Goal: Find specific page/section: Find specific page/section

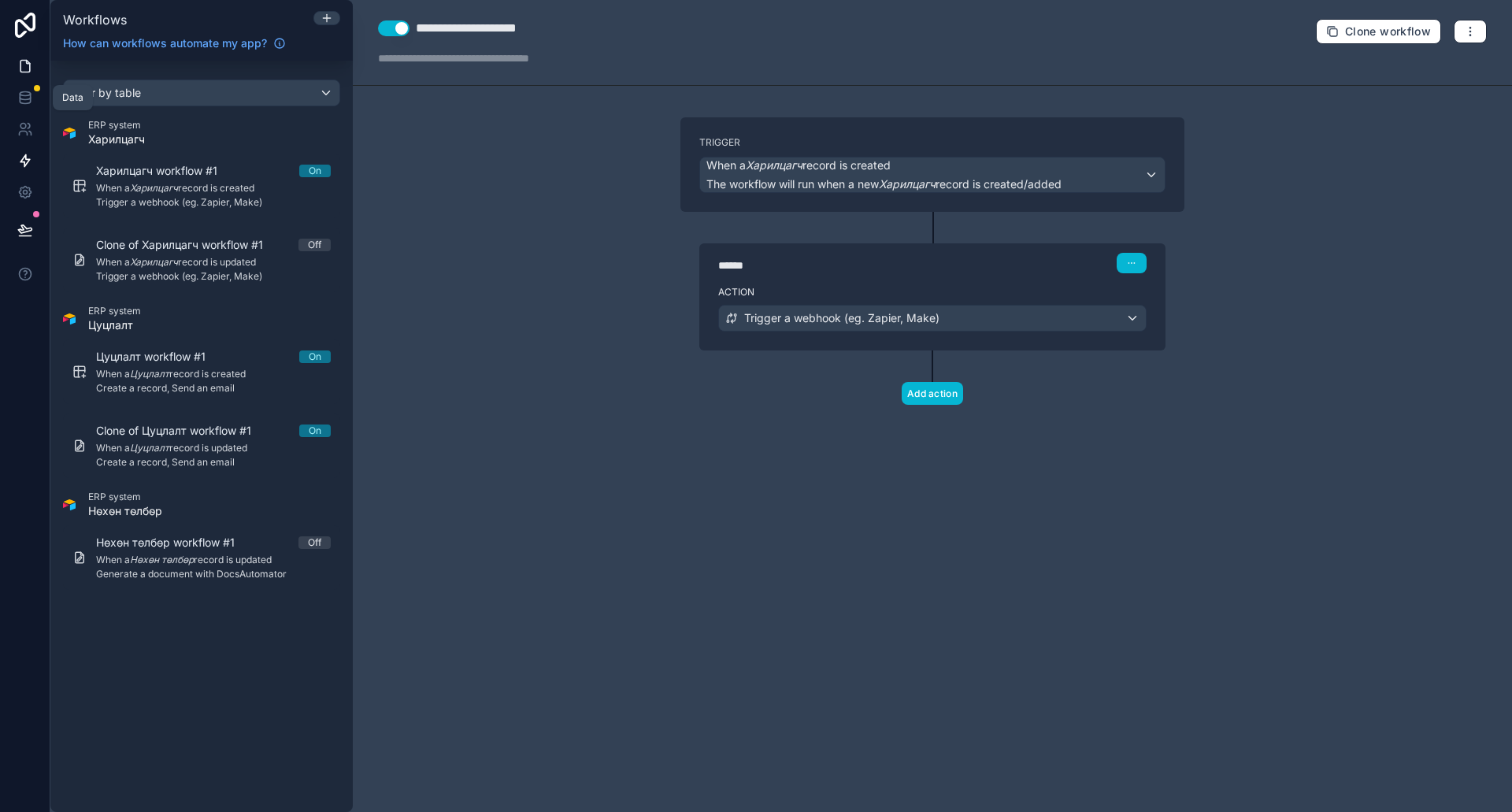
click at [25, 79] on link at bounding box center [25, 66] width 49 height 32
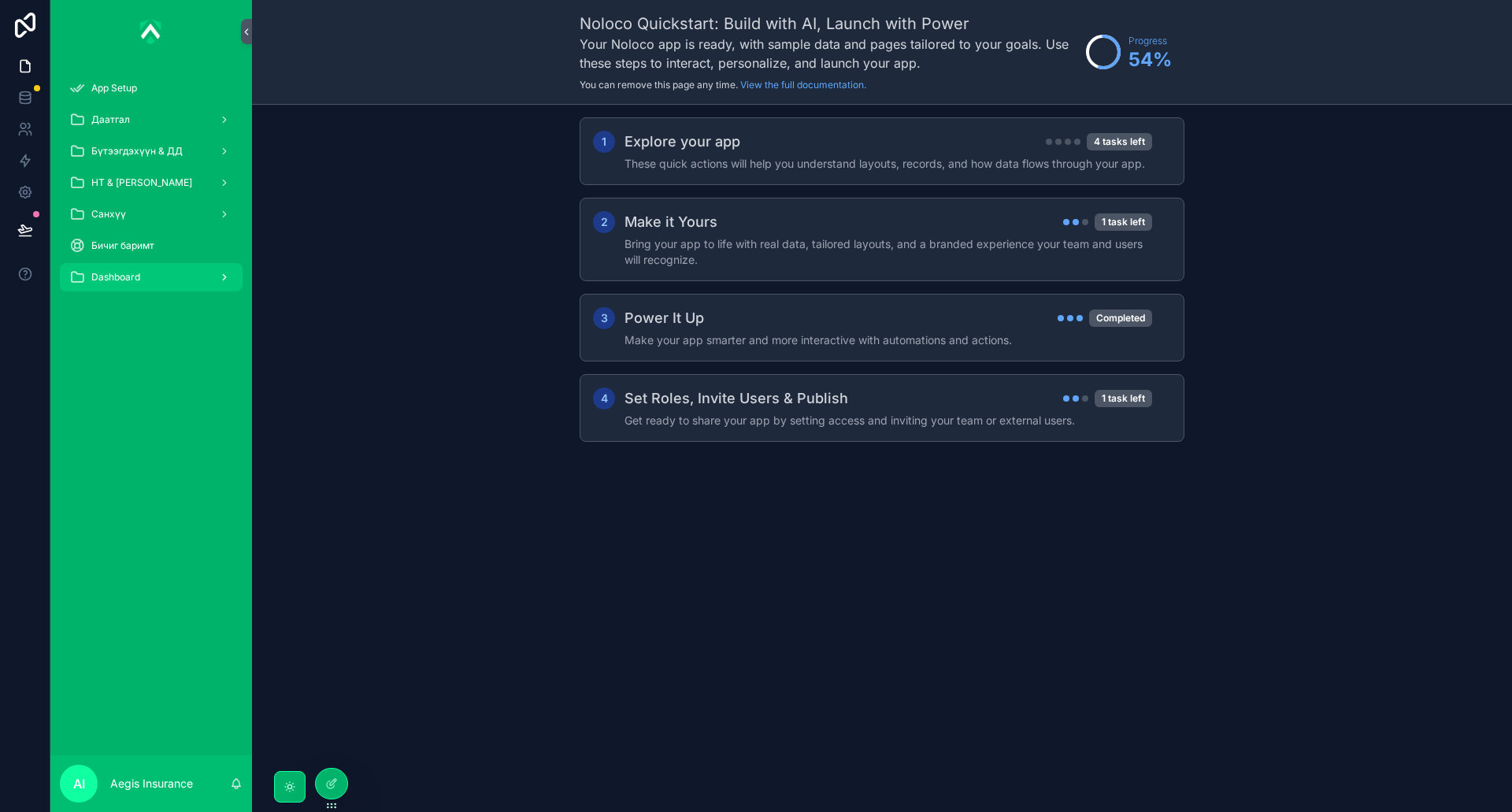
click at [140, 279] on span "Dashboard" at bounding box center [116, 277] width 49 height 12
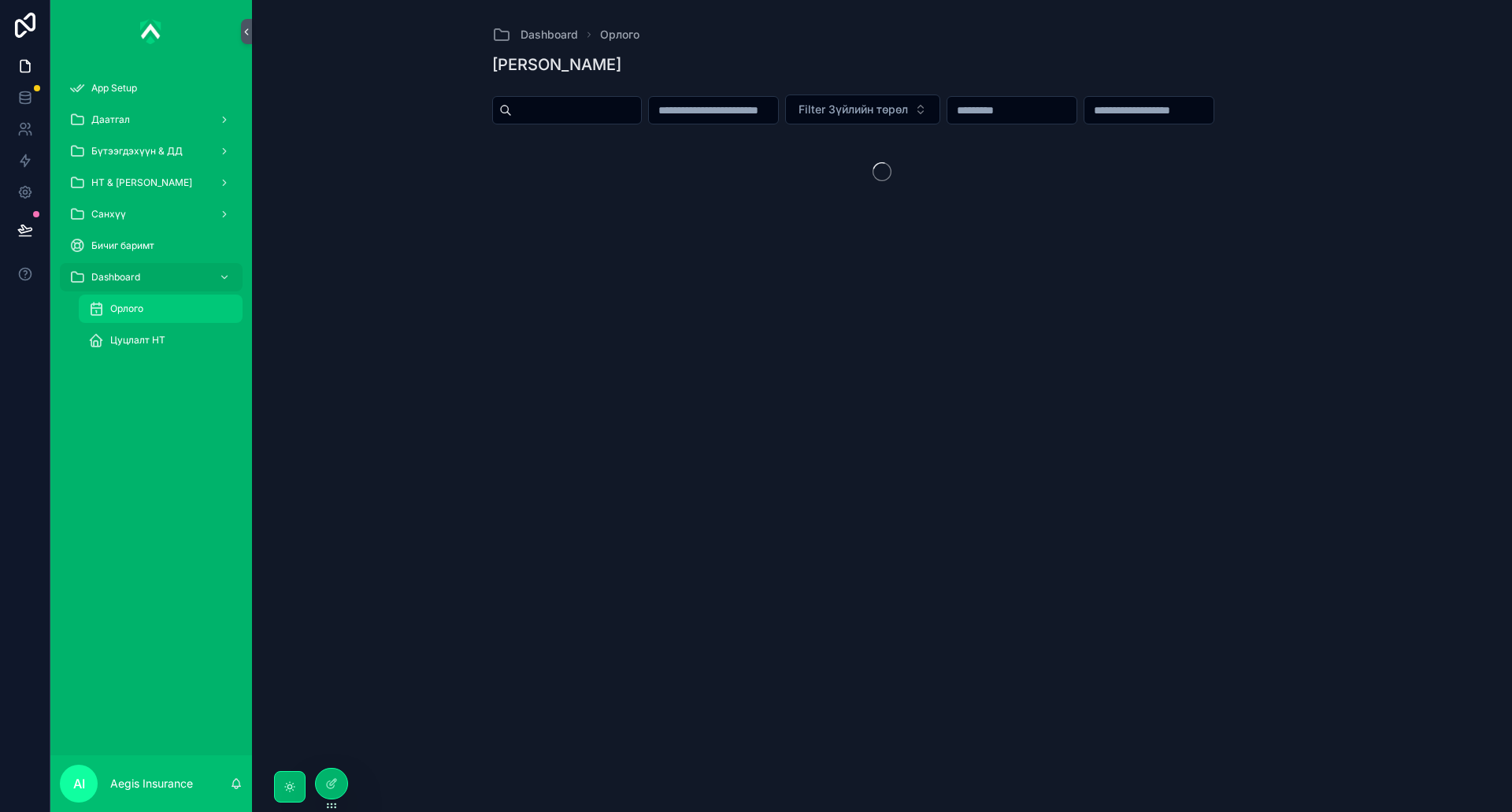
click at [130, 301] on div "Орлого" at bounding box center [160, 308] width 145 height 25
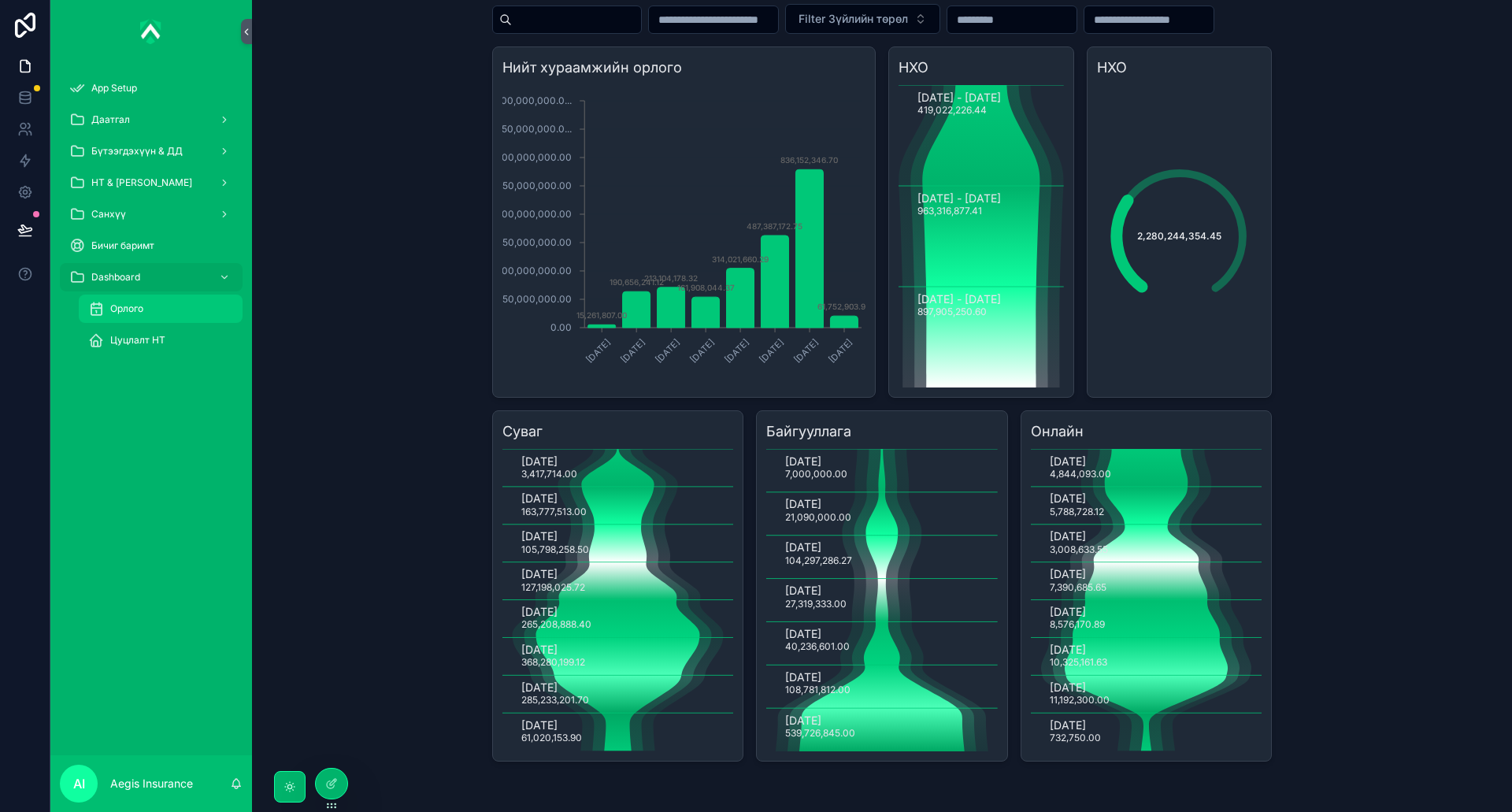
scroll to position [126, 0]
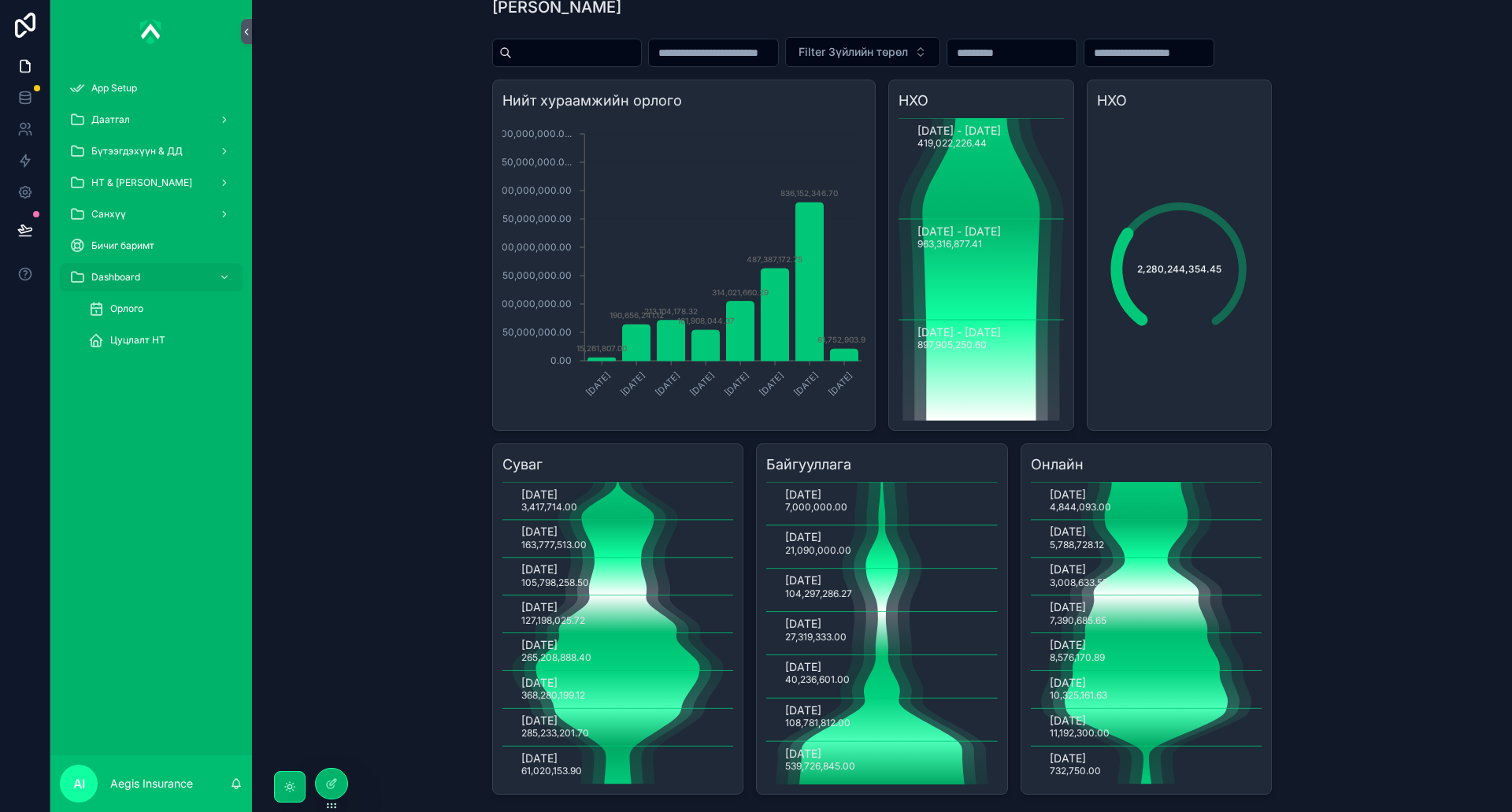
scroll to position [126, 0]
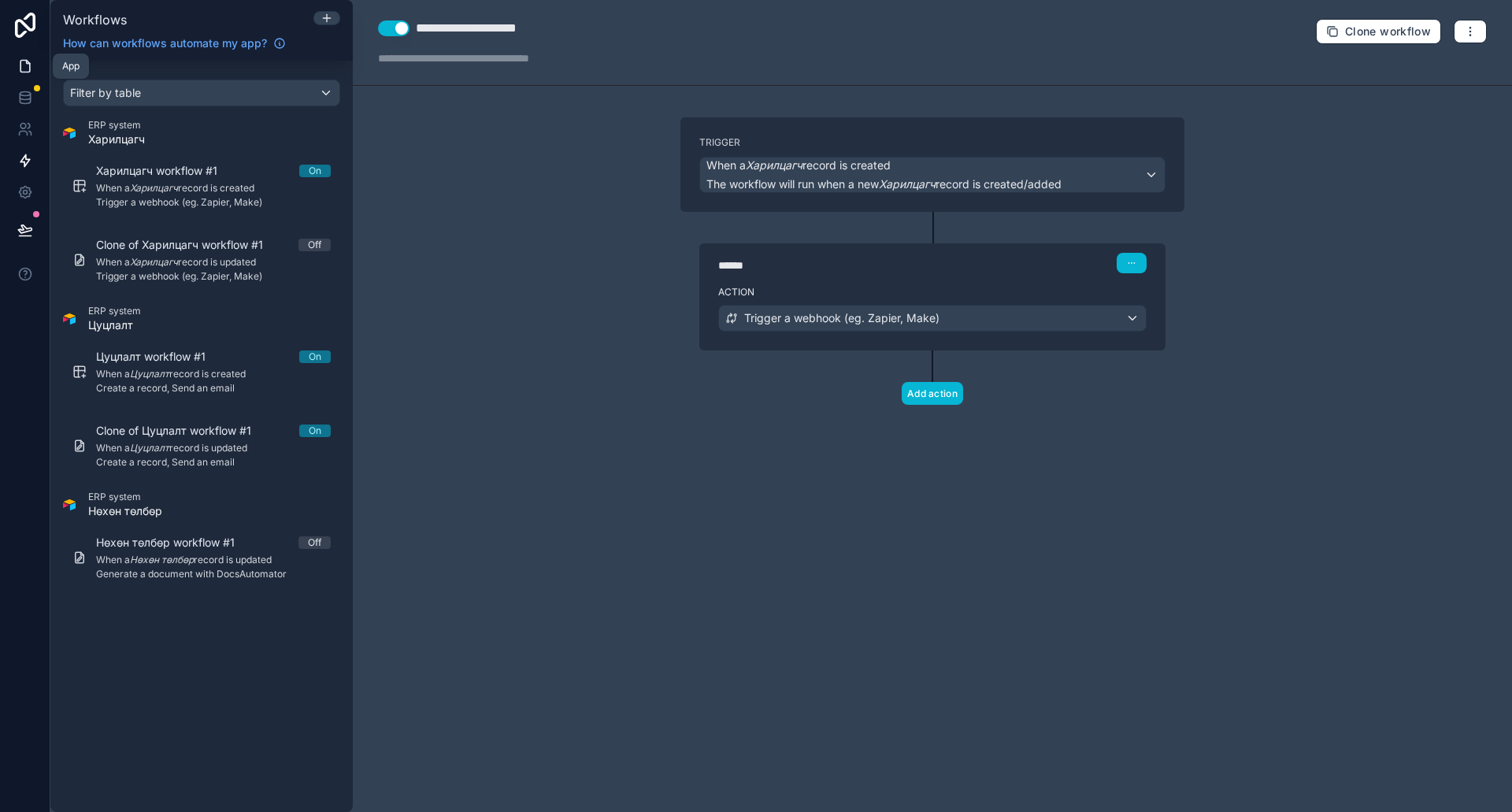
click at [26, 57] on link at bounding box center [25, 66] width 49 height 32
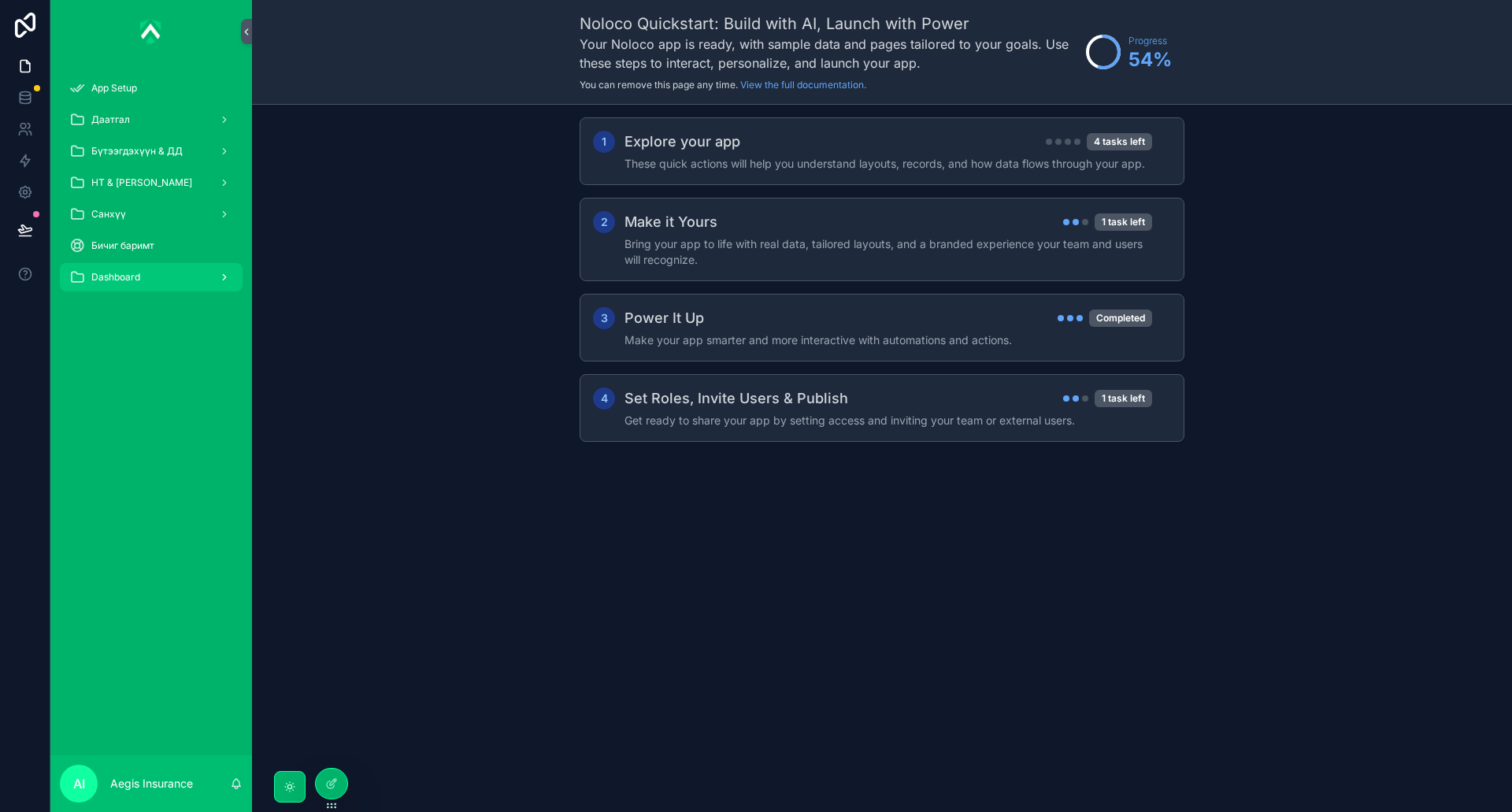
click at [98, 274] on span "Dashboard" at bounding box center [116, 277] width 49 height 12
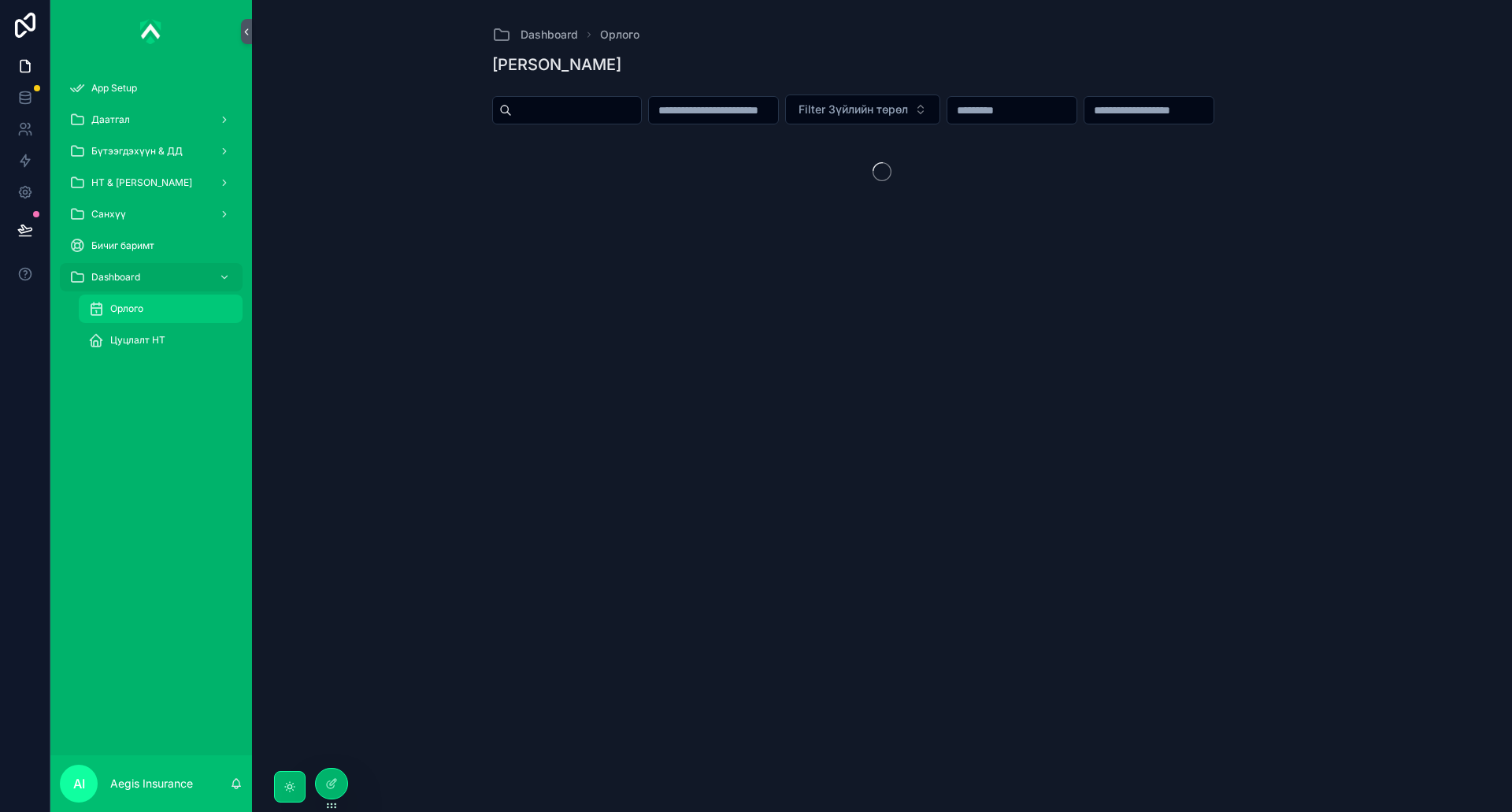
click at [198, 315] on div "Орлого" at bounding box center [160, 308] width 145 height 25
click at [180, 339] on div "Цуцлалт НТ" at bounding box center [160, 340] width 145 height 25
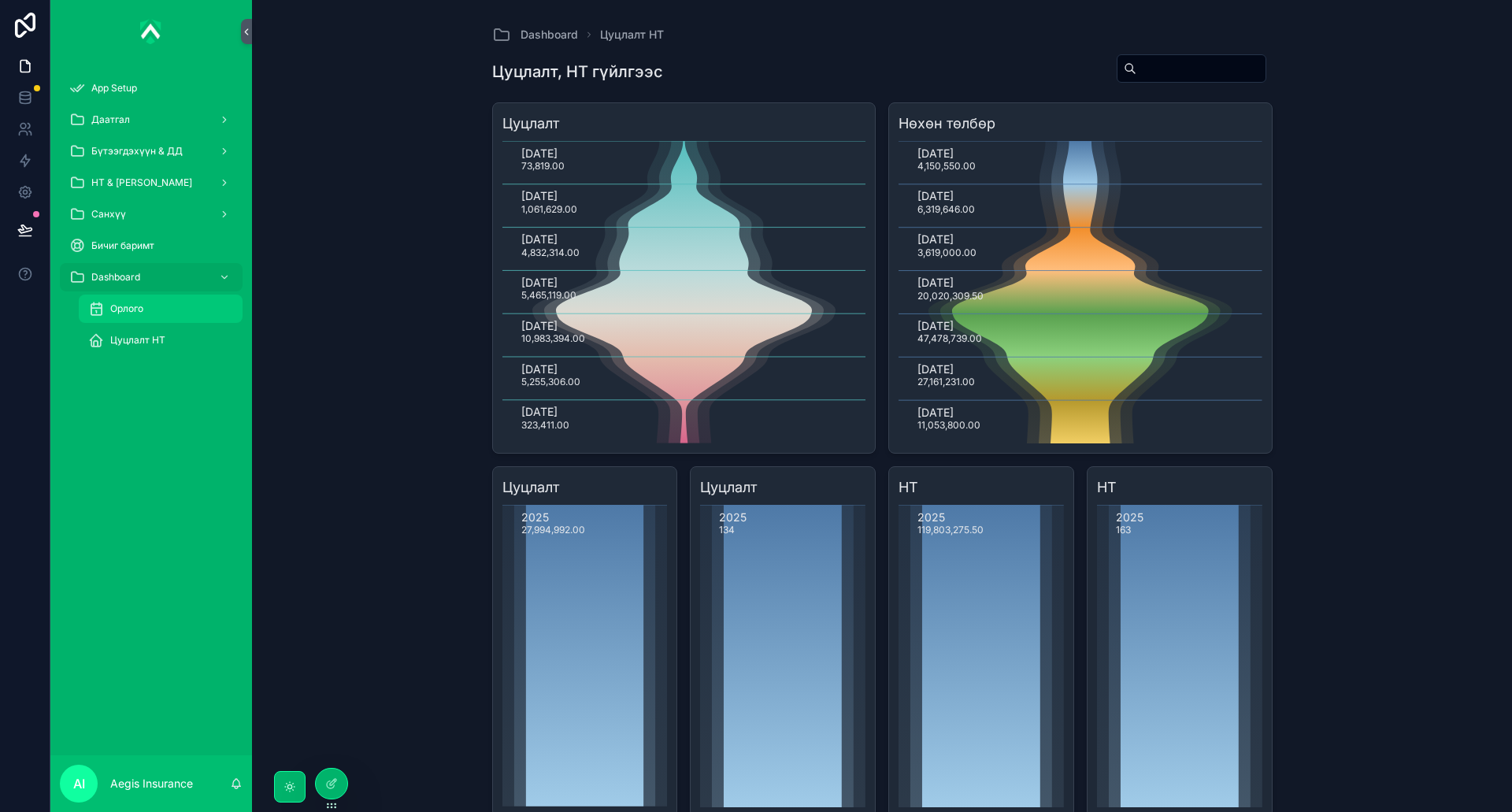
click at [163, 316] on div "Орлого" at bounding box center [160, 308] width 145 height 25
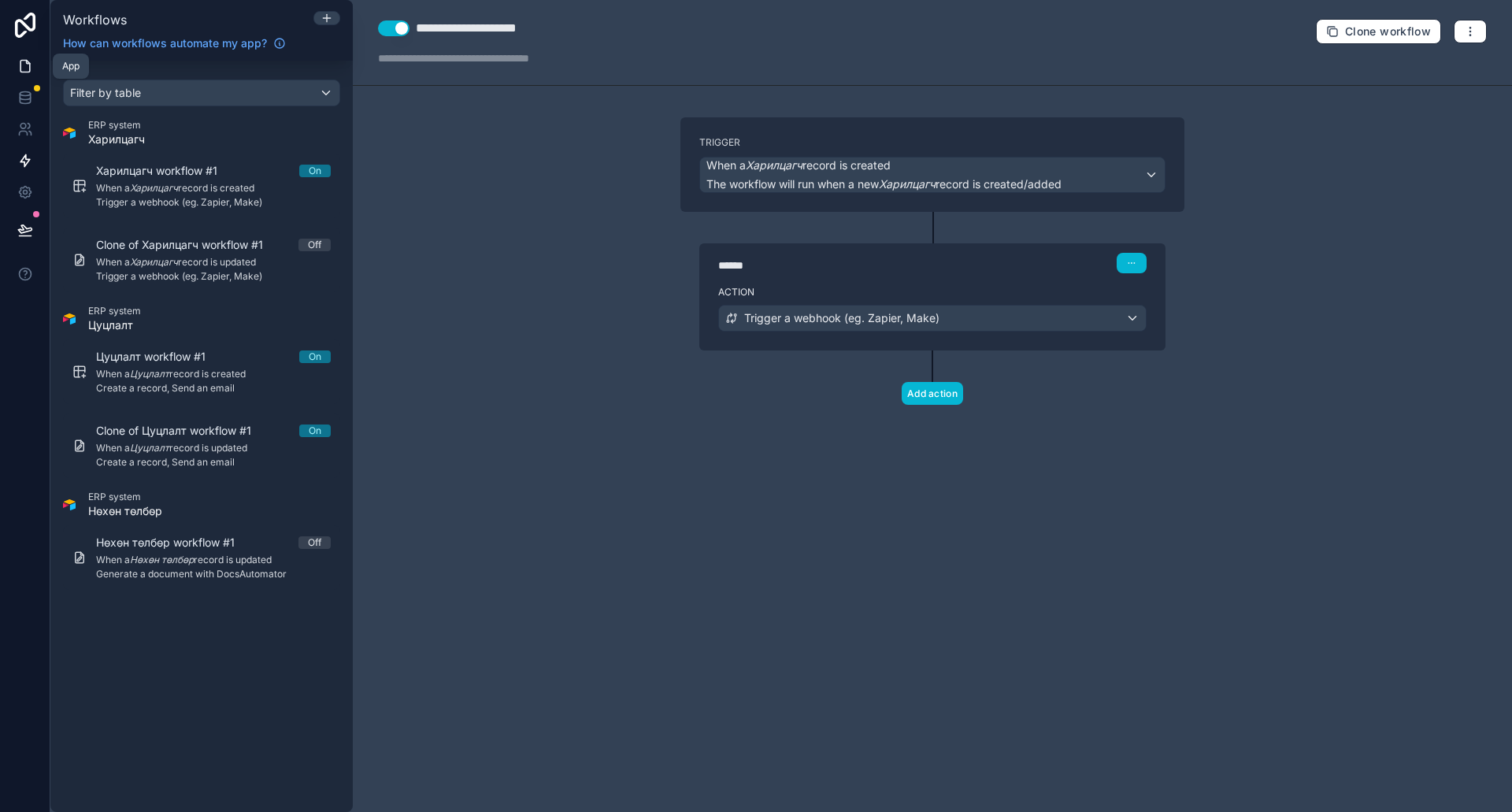
click at [25, 70] on icon at bounding box center [25, 66] width 16 height 16
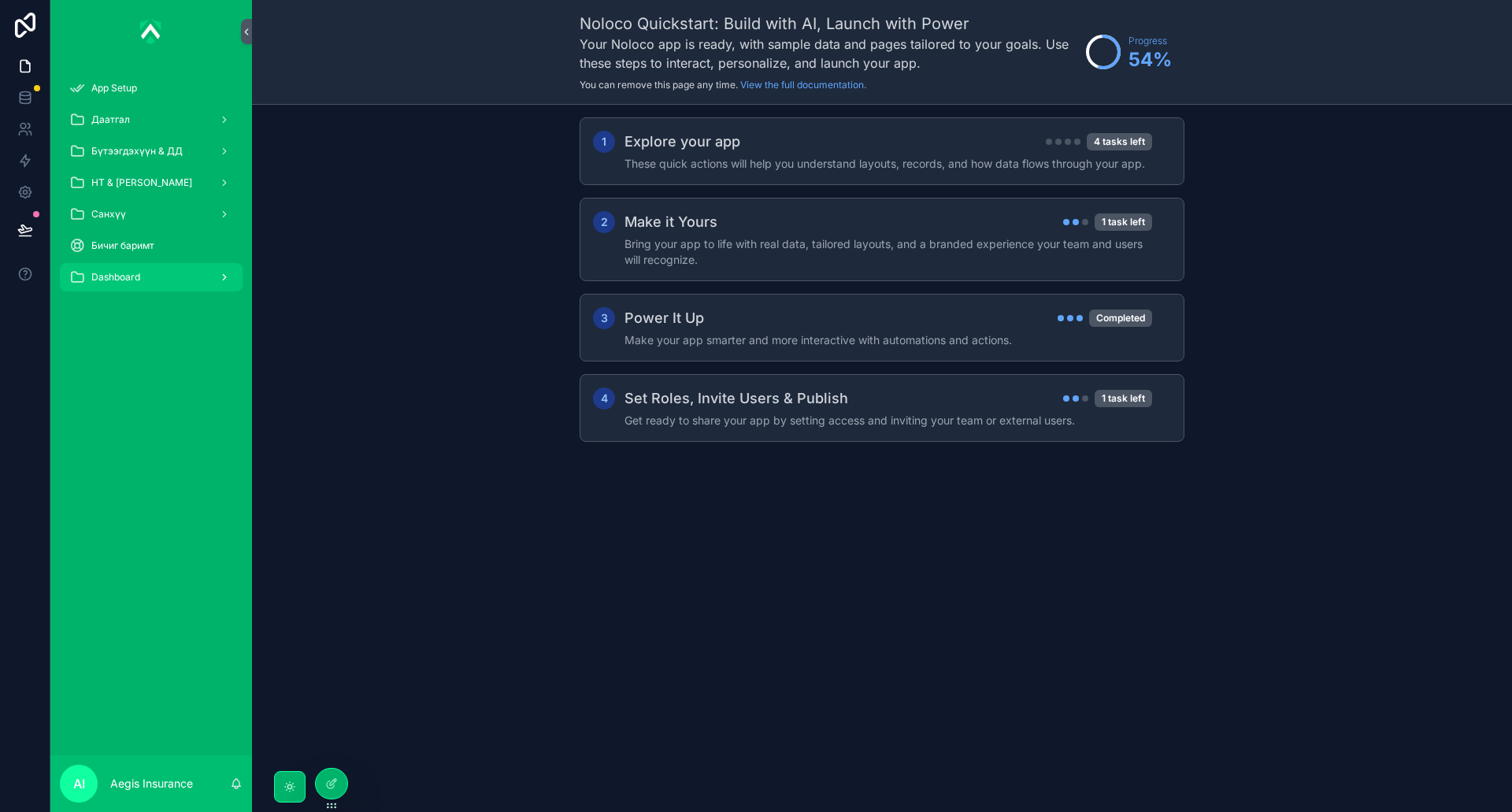
click at [104, 288] on div "Dashboard" at bounding box center [151, 277] width 163 height 25
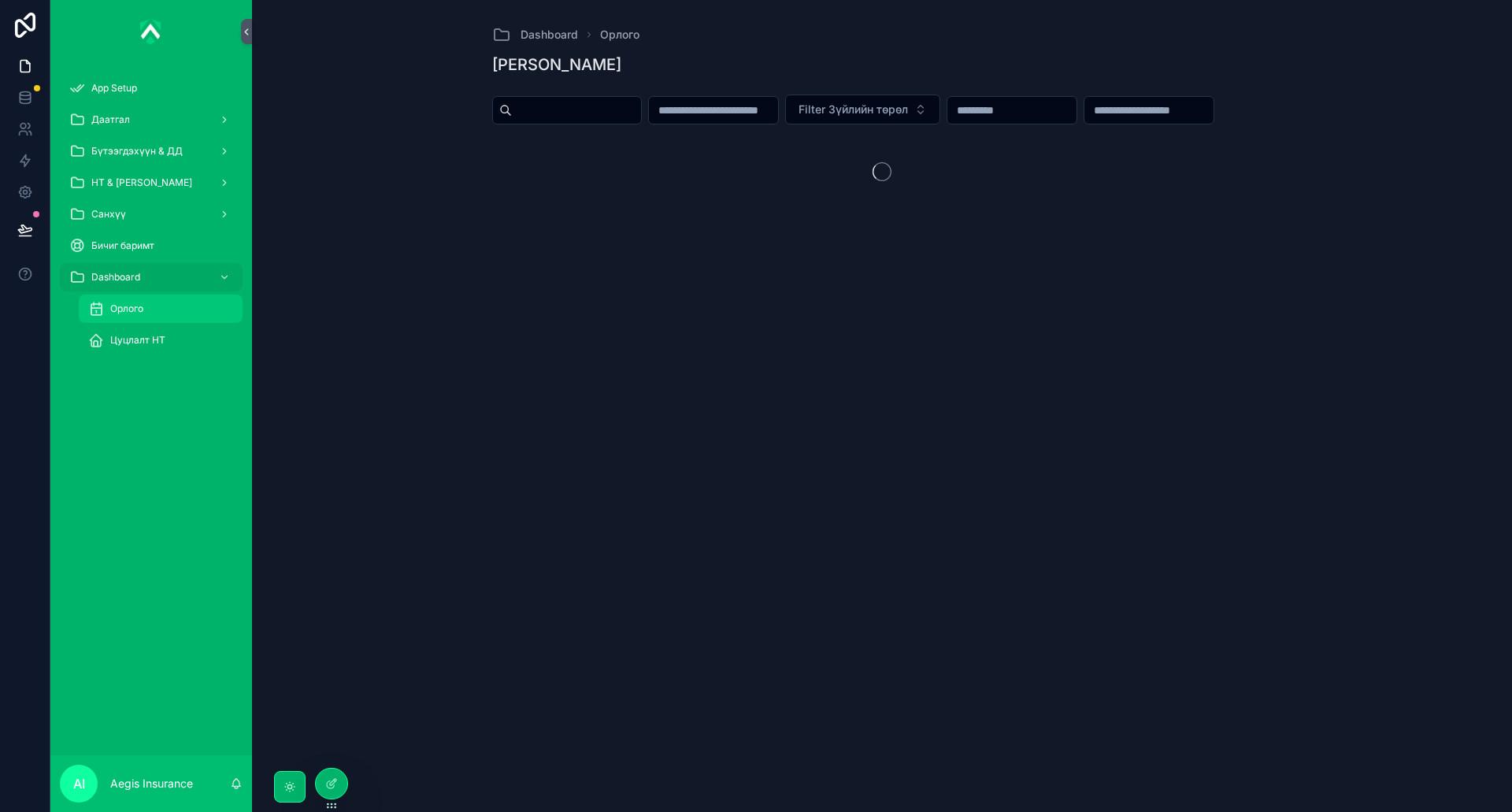
click at [191, 315] on div "Орлого" at bounding box center [160, 308] width 145 height 25
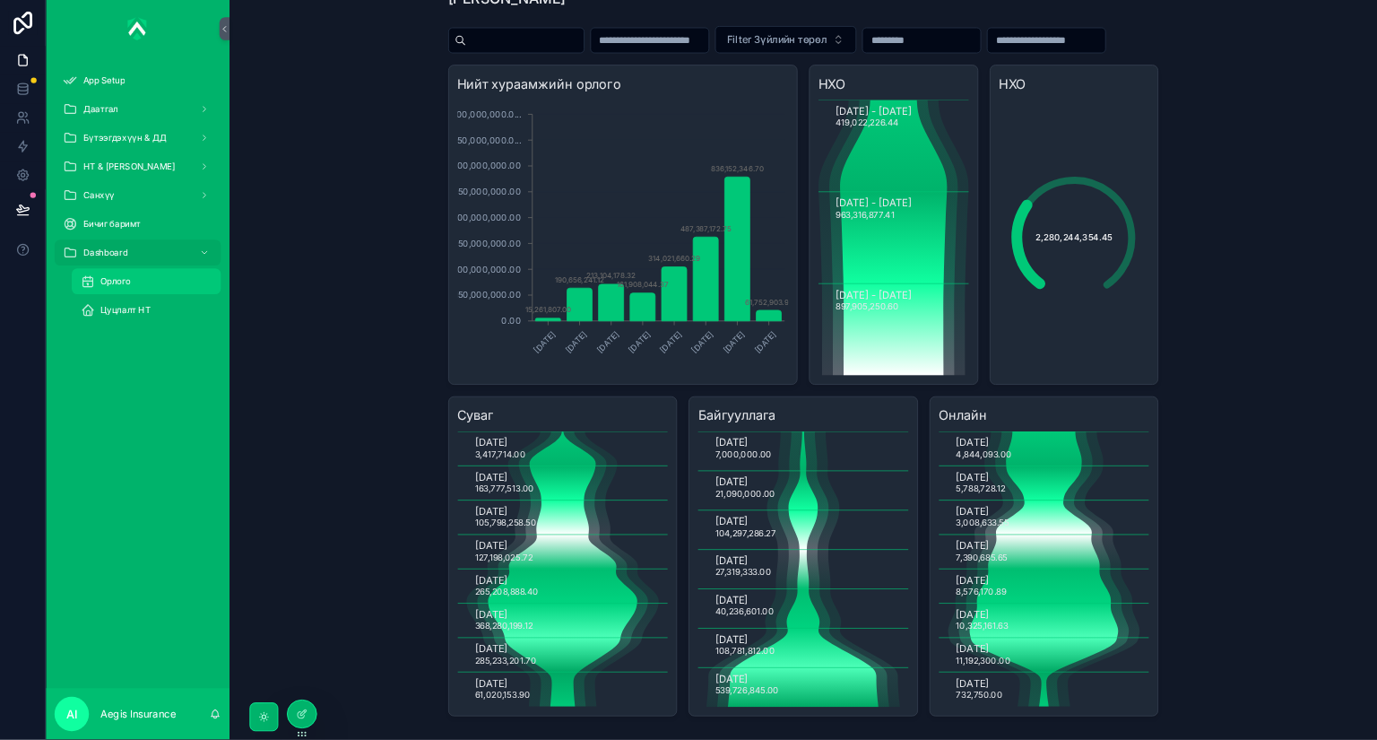
scroll to position [143, 0]
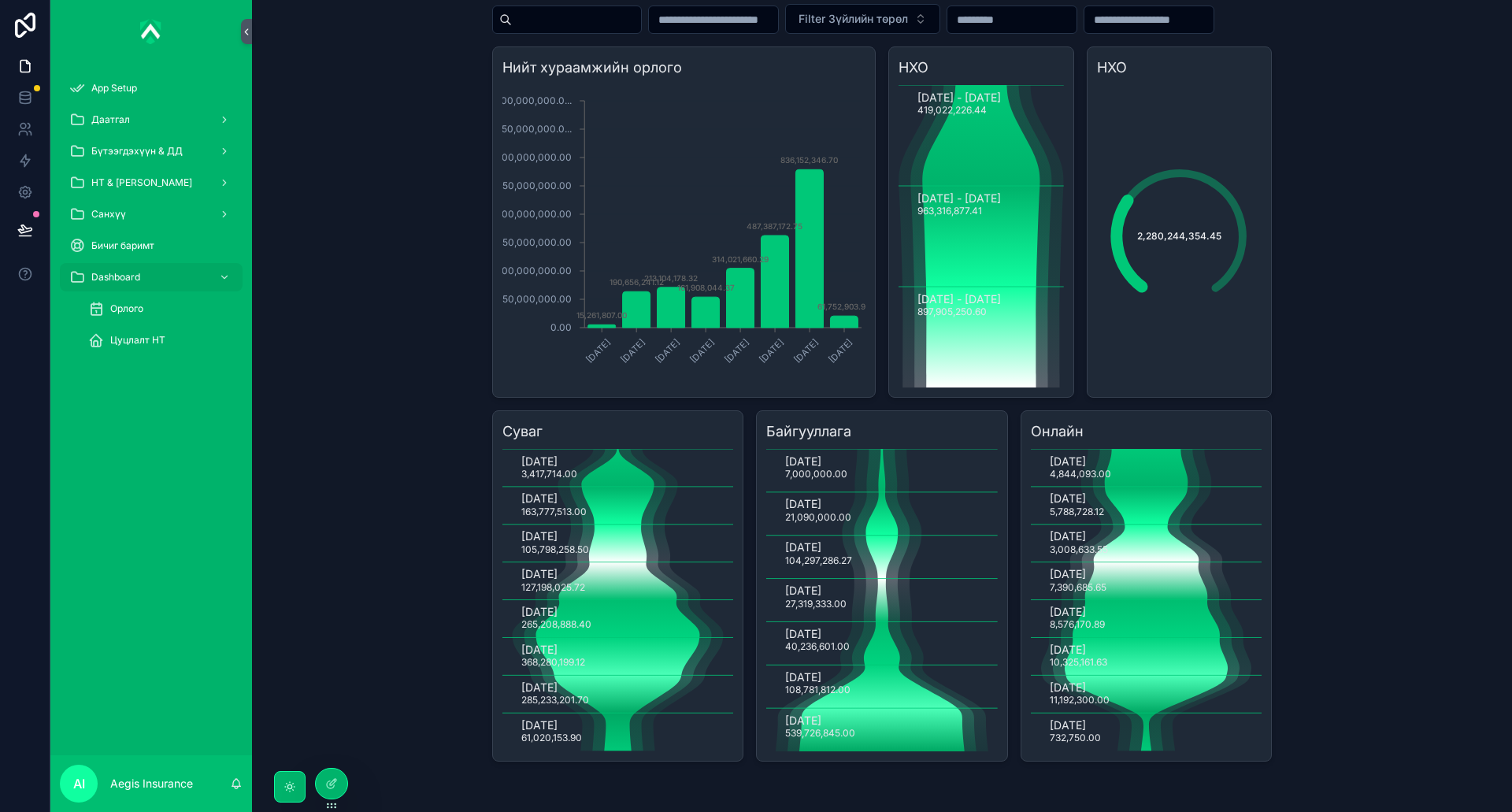
click at [872, 24] on div "Filter Зүйлийн төрөл" at bounding box center [882, 22] width 780 height 49
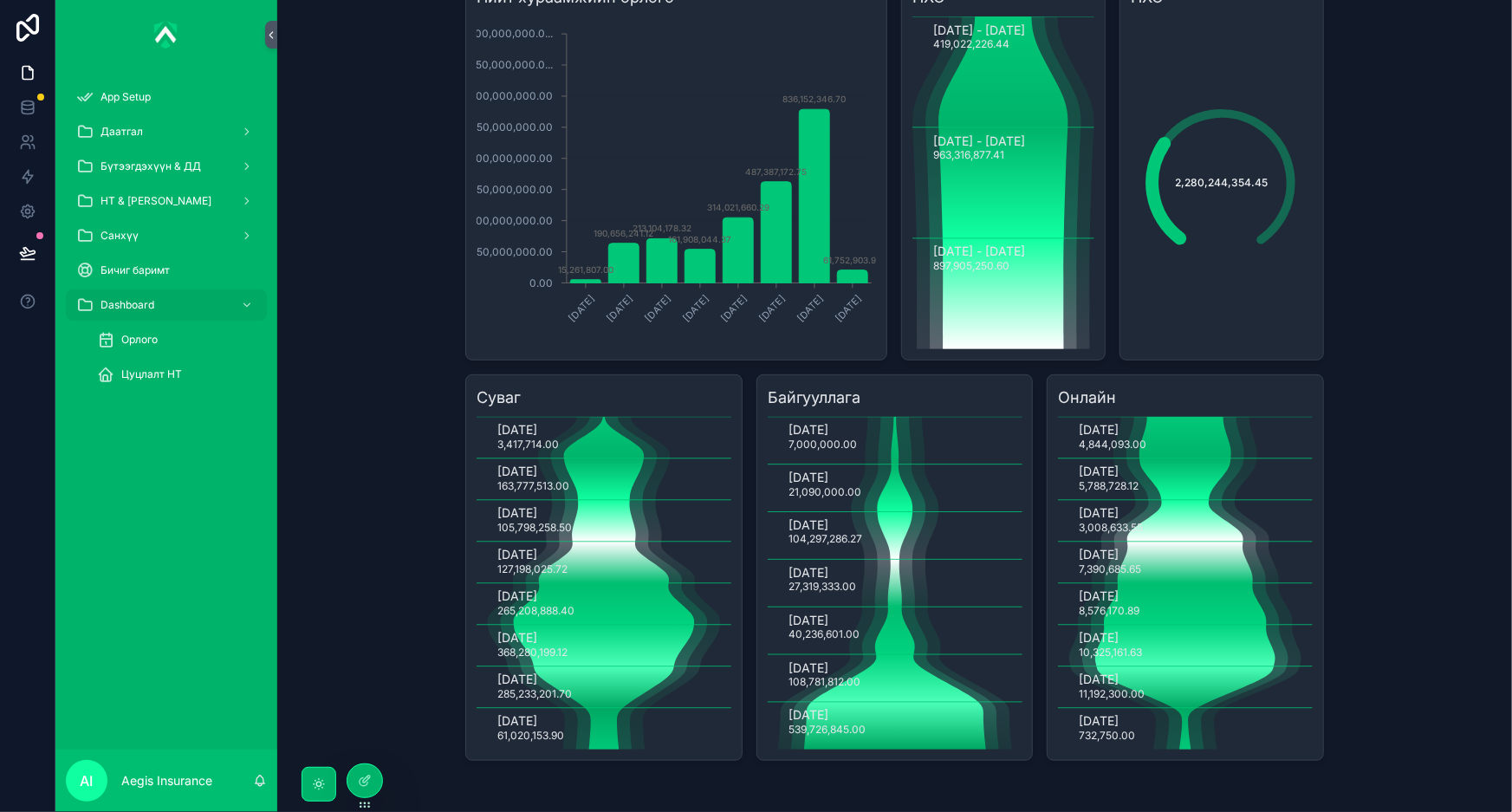
scroll to position [176, 0]
click at [1374, 327] on div "Dashboard Орлого Зүйлийн дэлгэрэнгүй Filter Зүйлийн төрөл Нийт хураамжийн орлог…" at bounding box center [894, 230] width 1235 height 812
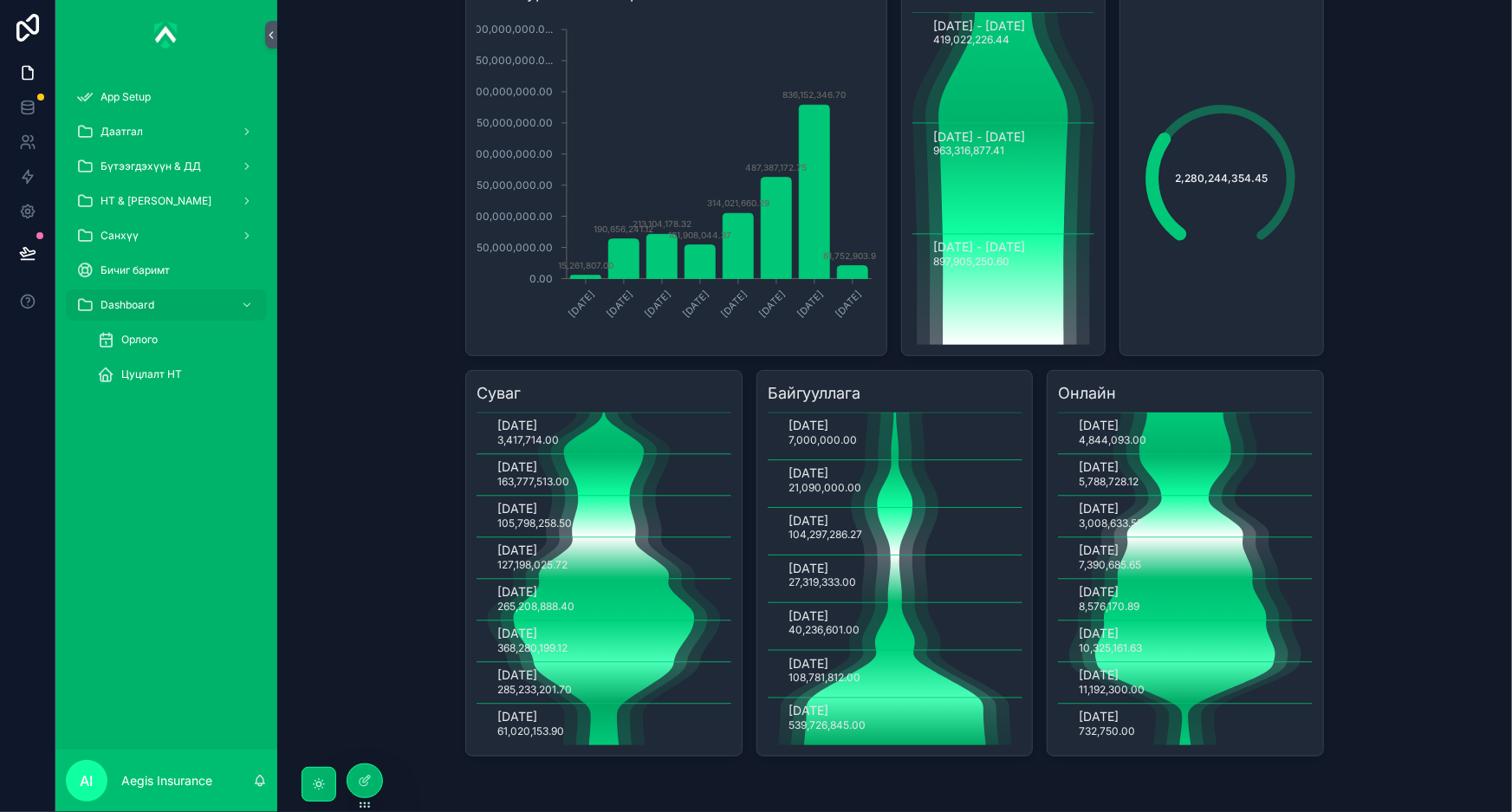
scroll to position [217, 0]
click at [416, 210] on div "Dashboard Орлого Зүйлийн дэлгэрэнгүй Filter Зүйлийн төрөл Нийт хураамжийн орлог…" at bounding box center [894, 225] width 1235 height 812
click at [154, 370] on span "Цуцлалт НТ" at bounding box center [152, 374] width 61 height 14
